Goal: Task Accomplishment & Management: Manage account settings

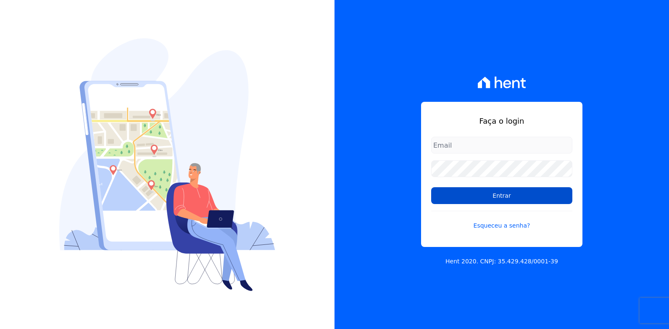
type input "[EMAIL_ADDRESS][DOMAIN_NAME]"
click at [483, 196] on input "Entrar" at bounding box center [501, 195] width 141 height 17
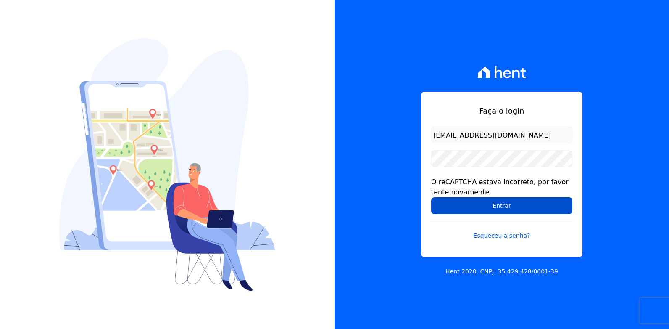
click at [500, 209] on input "Entrar" at bounding box center [501, 205] width 141 height 17
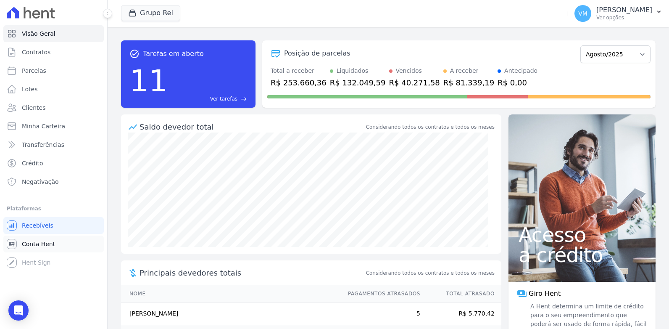
click at [37, 243] on span "Conta Hent" at bounding box center [38, 244] width 33 height 8
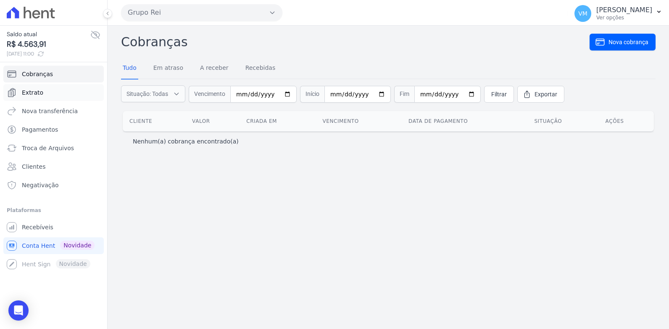
click at [34, 90] on span "Extrato" at bounding box center [32, 92] width 21 height 8
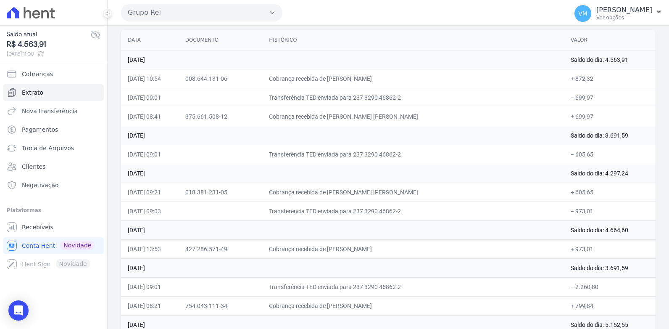
scroll to position [84, 0]
